Goal: Task Accomplishment & Management: Manage account settings

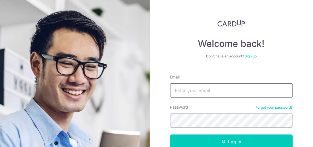
click at [184, 89] on input "Email" at bounding box center [231, 90] width 122 height 14
type input "dariuslim@hotmail.com"
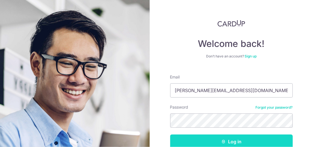
click at [232, 141] on button "Log in" at bounding box center [231, 142] width 122 height 14
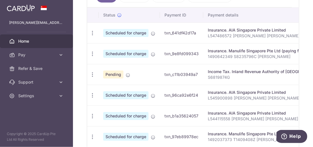
scroll to position [228, 0]
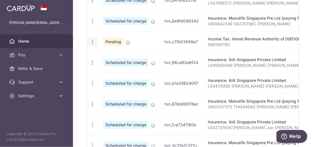
click at [92, 41] on icon "button" at bounding box center [92, 42] width 6 height 6
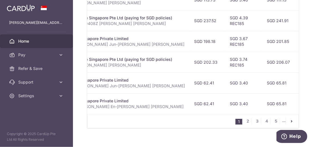
scroll to position [319, 0]
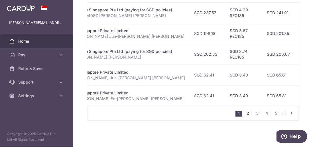
click at [245, 114] on link "2" at bounding box center [247, 113] width 7 height 7
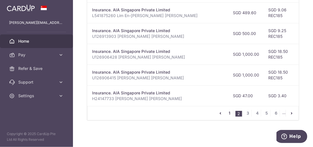
click at [227, 114] on link "1" at bounding box center [229, 113] width 7 height 7
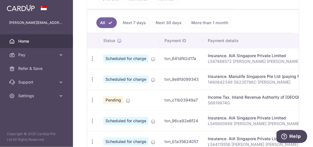
scroll to position [198, 0]
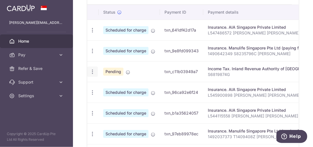
click at [92, 70] on icon "button" at bounding box center [92, 72] width 6 height 6
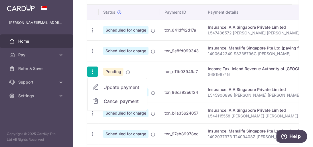
click at [130, 100] on span "Cancel payment" at bounding box center [123, 101] width 38 height 7
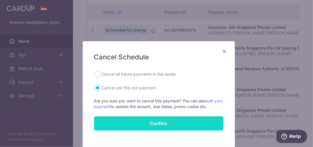
click at [161, 123] on button "Confirm" at bounding box center [158, 124] width 129 height 14
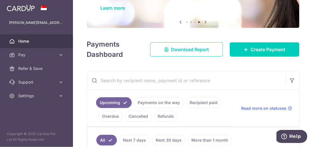
scroll to position [85, 0]
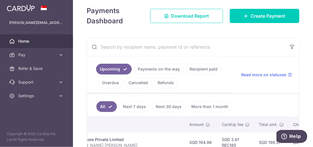
click at [155, 70] on link "Payments on the way" at bounding box center [159, 69] width 50 height 11
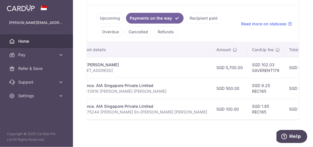
scroll to position [0, 124]
click at [30, 43] on span "Home" at bounding box center [37, 41] width 38 height 6
click at [25, 42] on span "Home" at bounding box center [37, 41] width 38 height 6
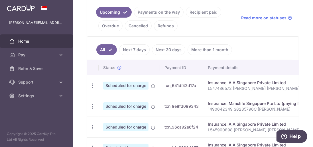
scroll to position [199, 0]
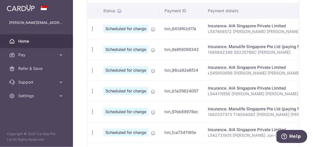
click at [25, 41] on span "Home" at bounding box center [37, 41] width 38 height 6
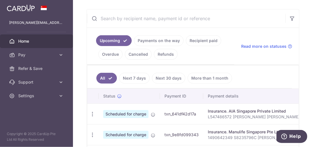
scroll to position [0, 0]
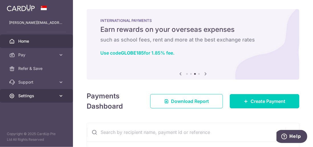
click at [62, 96] on icon at bounding box center [61, 96] width 6 height 6
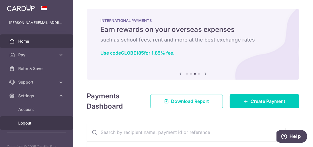
click at [32, 123] on span "Logout" at bounding box center [37, 124] width 38 height 6
